Goal: Book appointment/travel/reservation

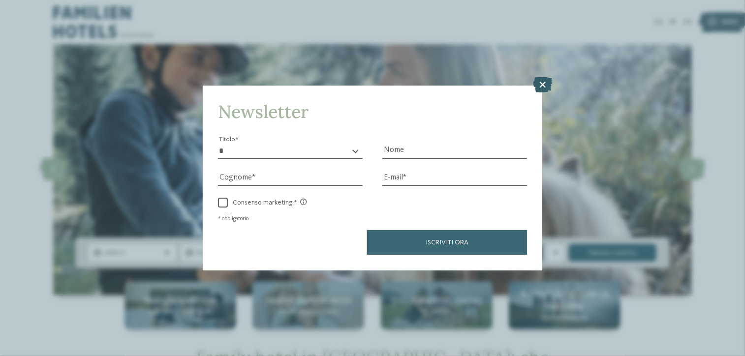
click at [540, 83] on icon at bounding box center [542, 85] width 19 height 16
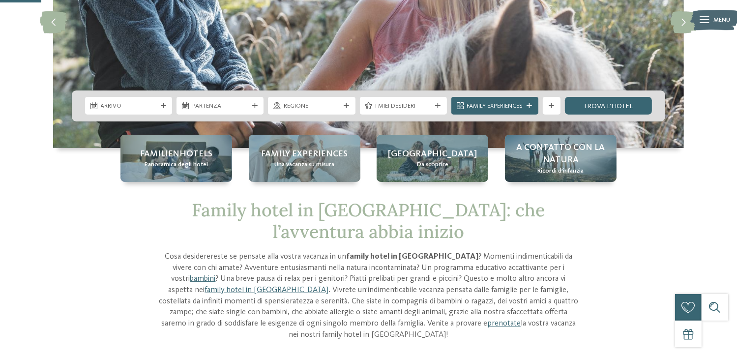
scroll to position [148, 0]
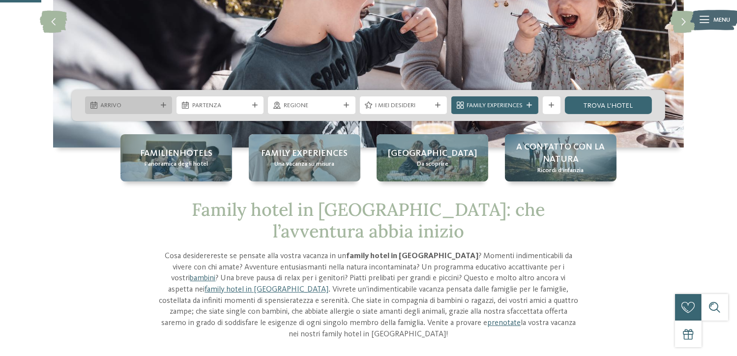
click at [155, 105] on span "Arrivo" at bounding box center [129, 105] width 56 height 9
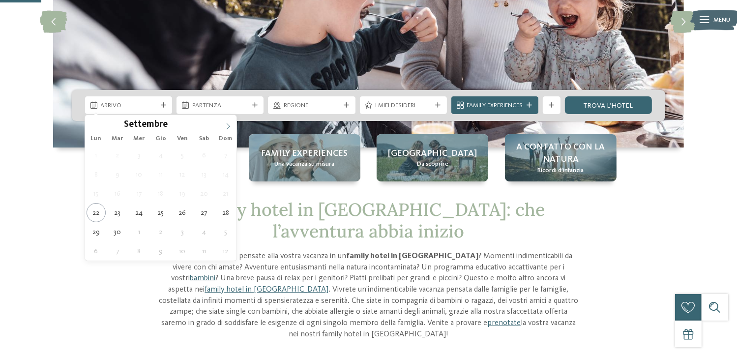
click at [230, 129] on icon at bounding box center [228, 126] width 7 height 7
click at [229, 128] on icon at bounding box center [228, 126] width 7 height 7
type div "[DATE]"
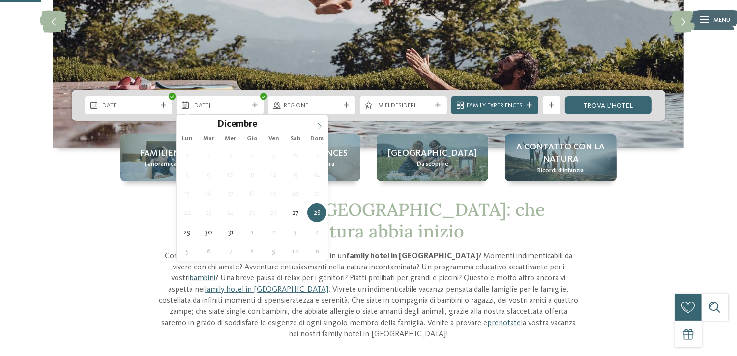
type input "****"
click at [323, 127] on span at bounding box center [319, 123] width 17 height 17
type div "[DATE]"
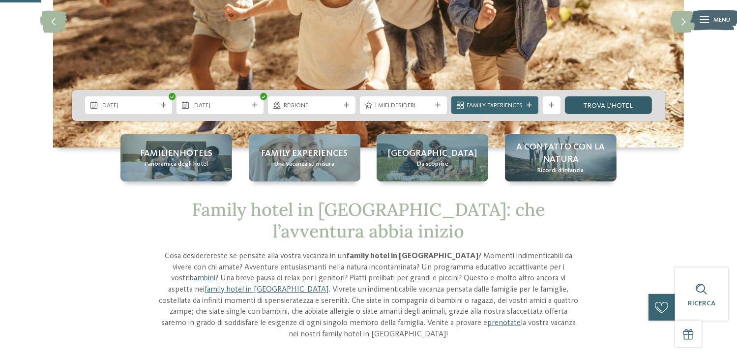
click at [602, 108] on link "trova l’hotel" at bounding box center [608, 105] width 87 height 18
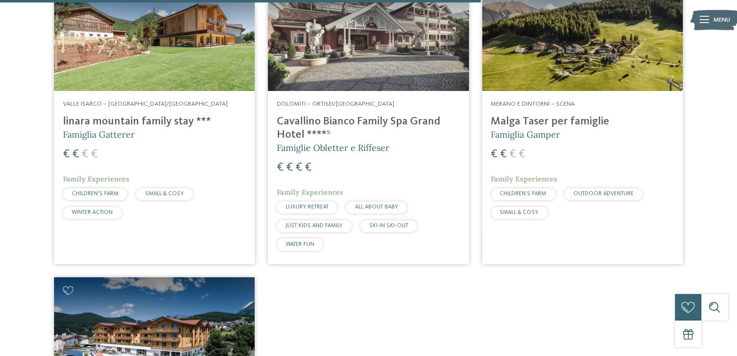
scroll to position [1465, 0]
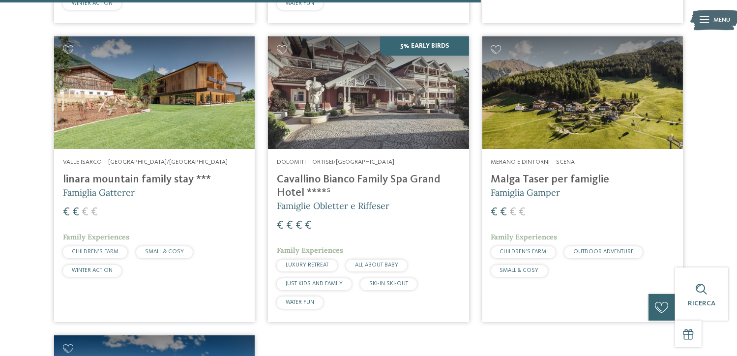
click at [135, 186] on h4 "linara mountain family stay ***" at bounding box center [154, 179] width 183 height 13
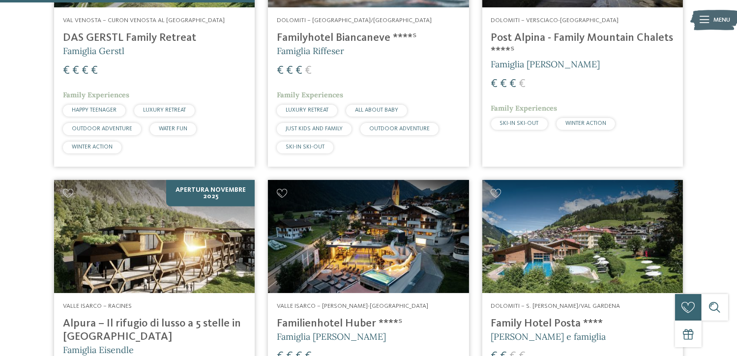
scroll to position [678, 0]
